Goal: Task Accomplishment & Management: Manage account settings

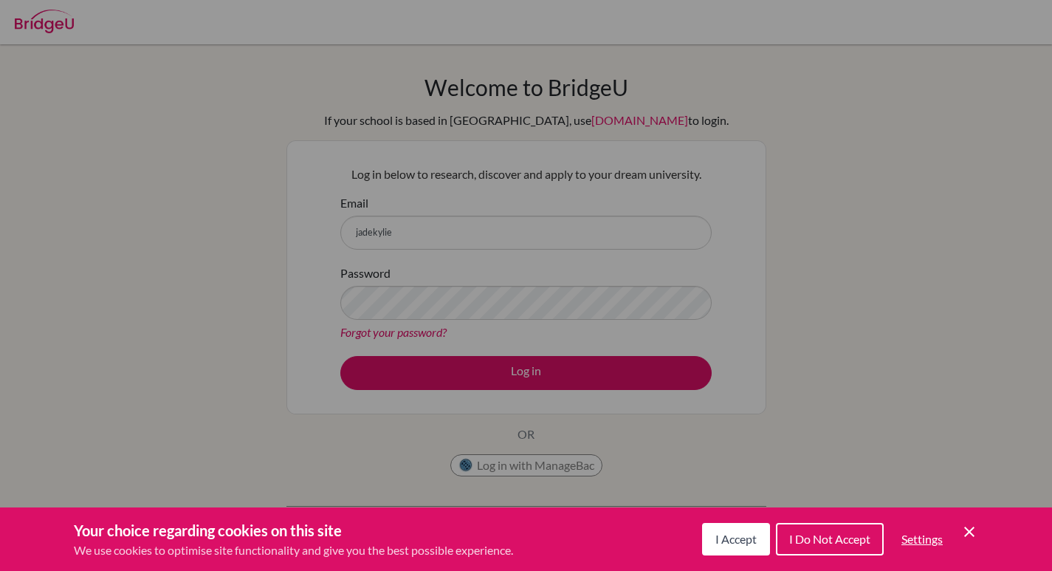
click at [728, 538] on span "I Accept" at bounding box center [736, 539] width 41 height 14
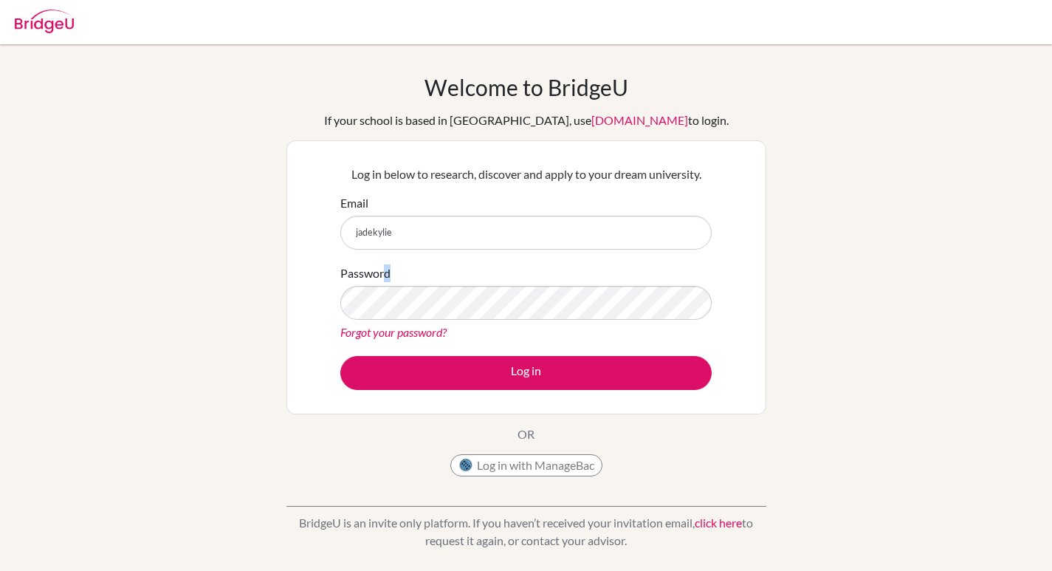
drag, startPoint x: 387, startPoint y: 271, endPoint x: 469, endPoint y: 268, distance: 82.0
click at [469, 268] on div "Password Forgot your password?" at bounding box center [525, 302] width 371 height 77
click at [470, 232] on input "jadekylie" at bounding box center [525, 233] width 371 height 34
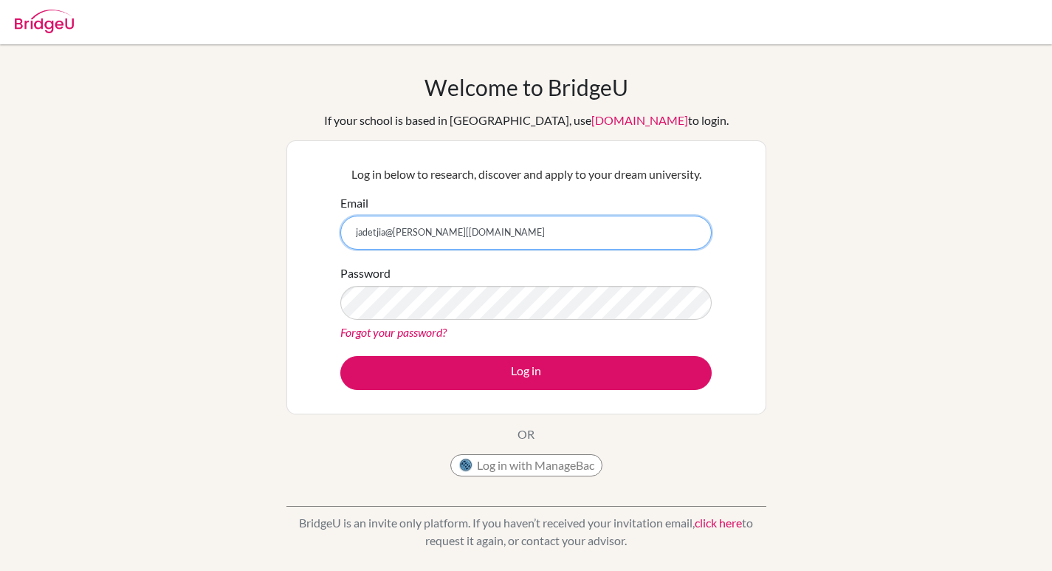
click at [409, 239] on input "jadetjia@sam[poernaacademy.net" at bounding box center [525, 233] width 371 height 34
click at [411, 237] on input "jadetjia@sam[poernaacademy.net" at bounding box center [525, 233] width 371 height 34
type input "[EMAIL_ADDRESS][DOMAIN_NAME]"
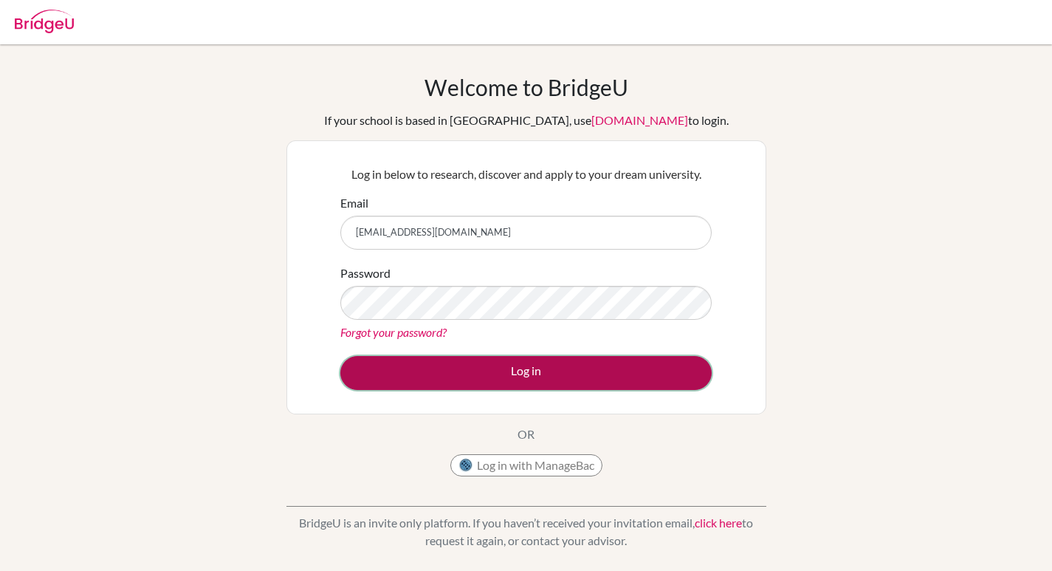
click at [480, 368] on button "Log in" at bounding box center [525, 373] width 371 height 34
click at [498, 369] on button "Log in" at bounding box center [525, 373] width 371 height 34
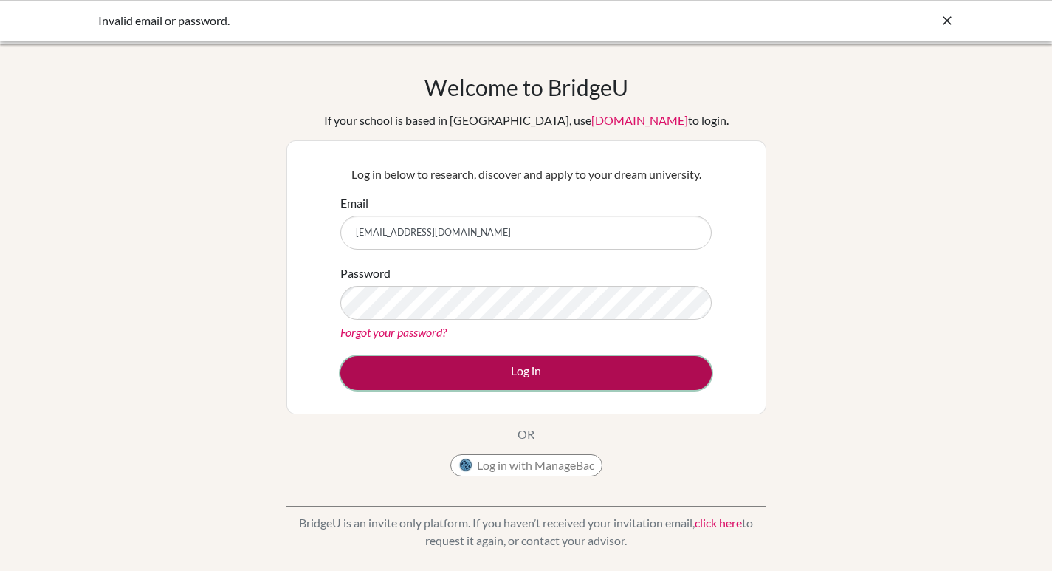
click at [467, 368] on button "Log in" at bounding box center [525, 373] width 371 height 34
